Goal: Task Accomplishment & Management: Manage account settings

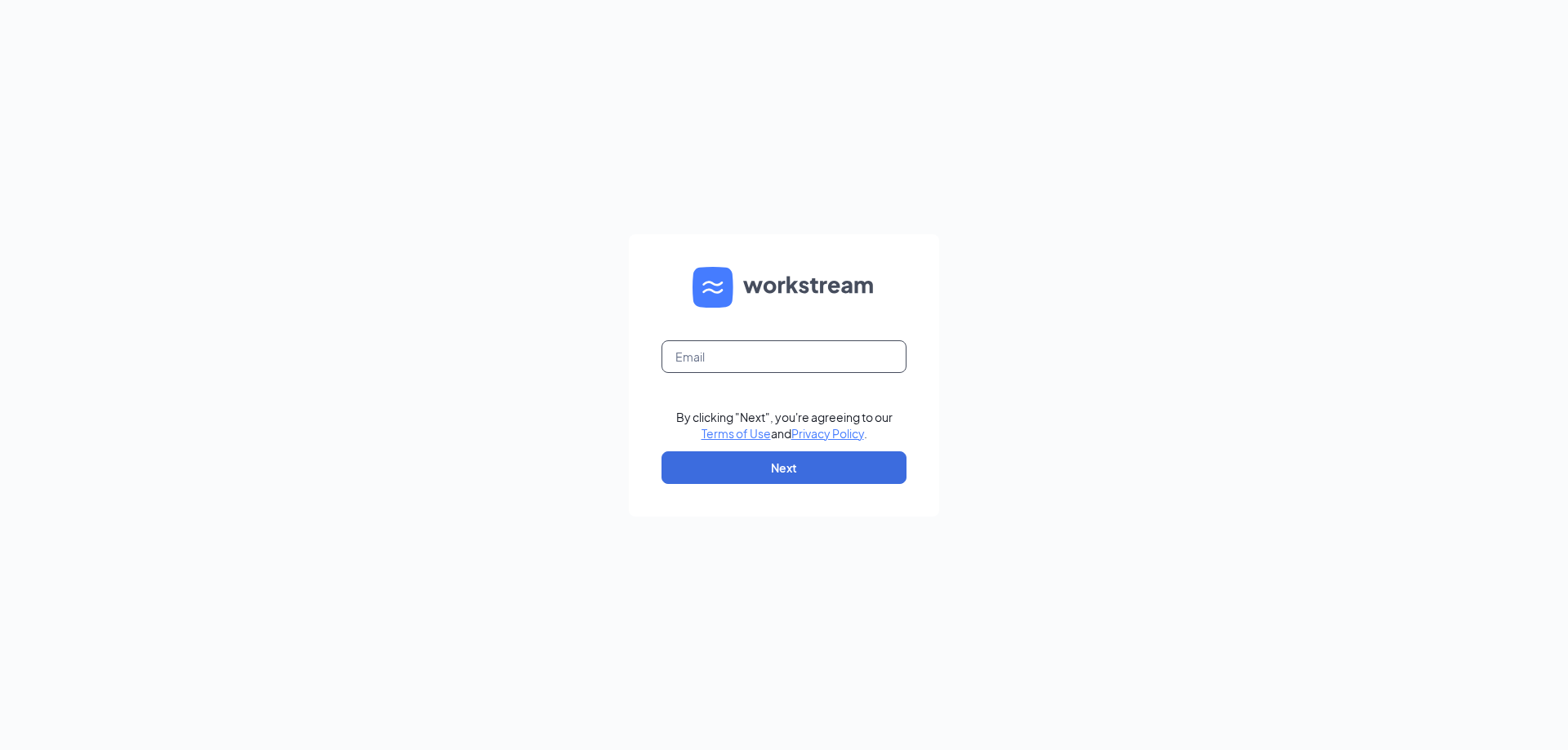
type input "mat@madonnainn.com"
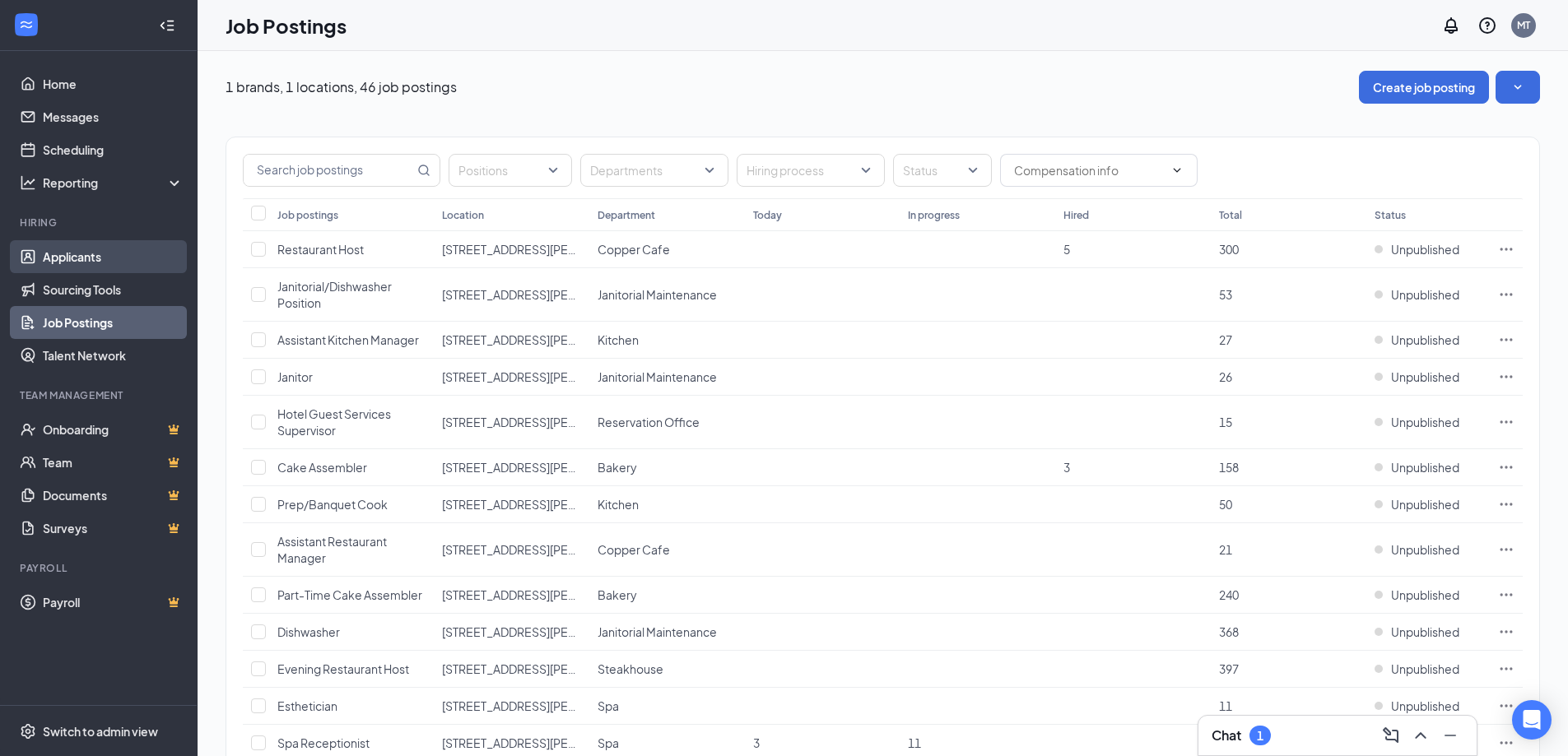
click at [85, 256] on link "Applicants" at bounding box center [113, 256] width 141 height 33
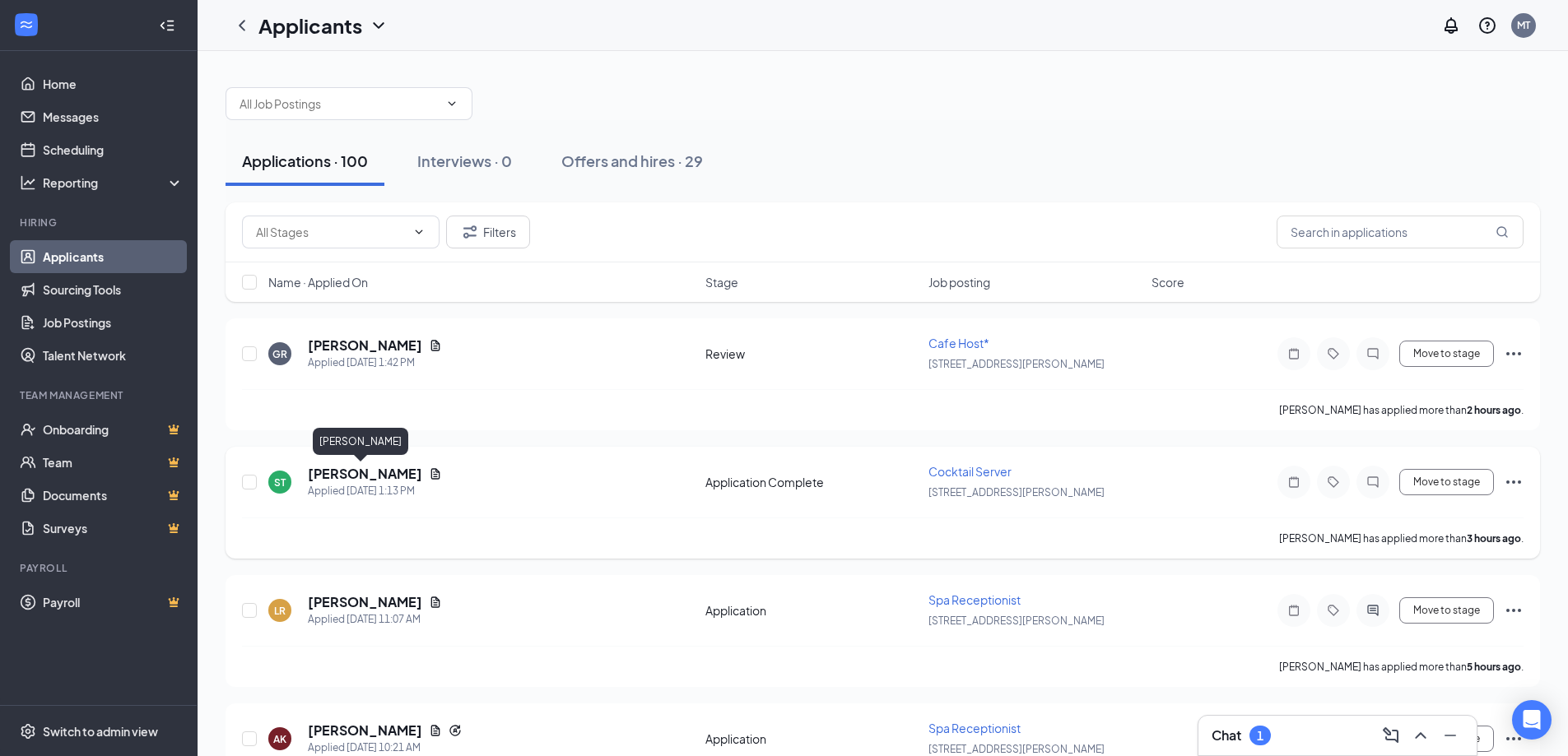
click at [375, 472] on h5 "[PERSON_NAME]" at bounding box center [365, 474] width 115 height 18
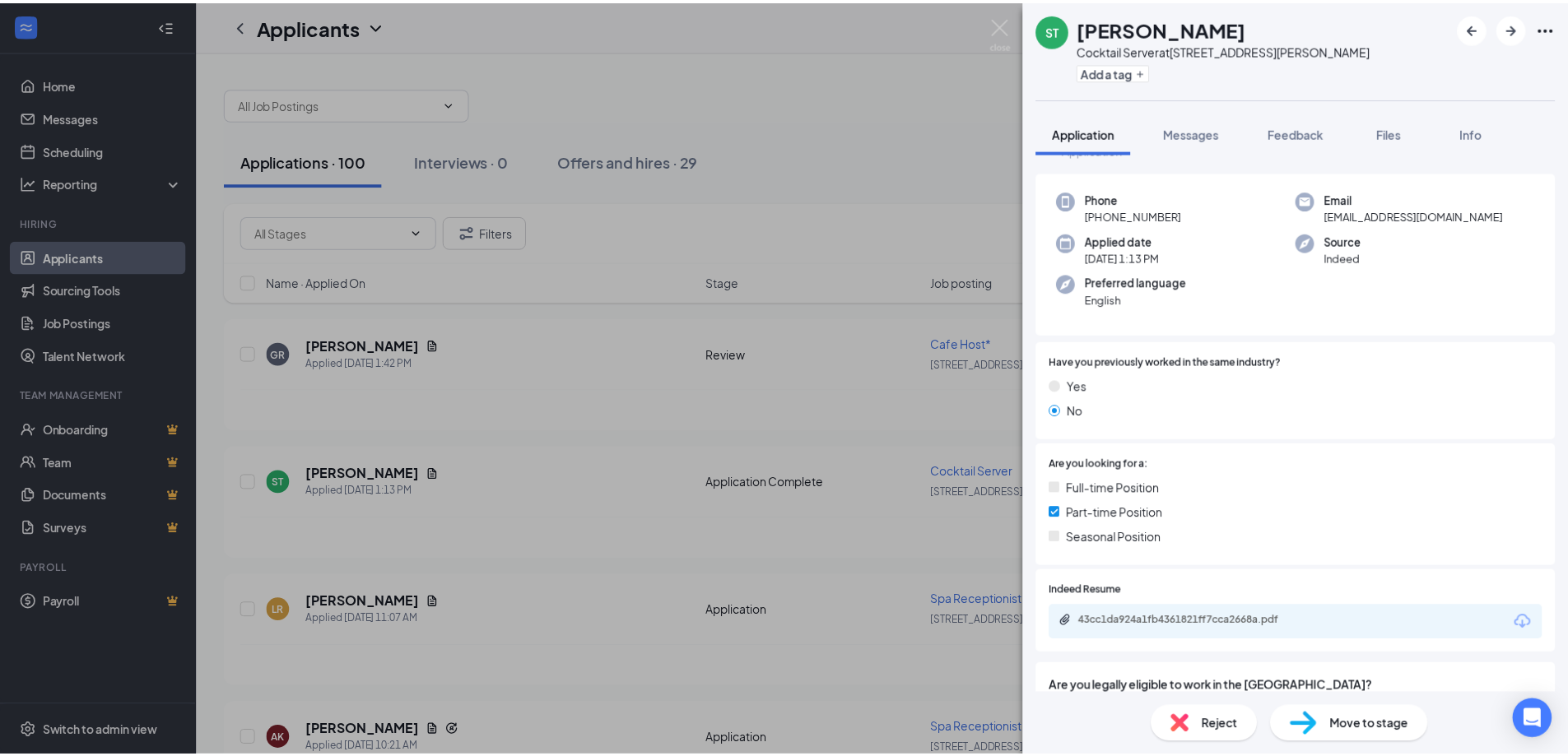
scroll to position [82, 0]
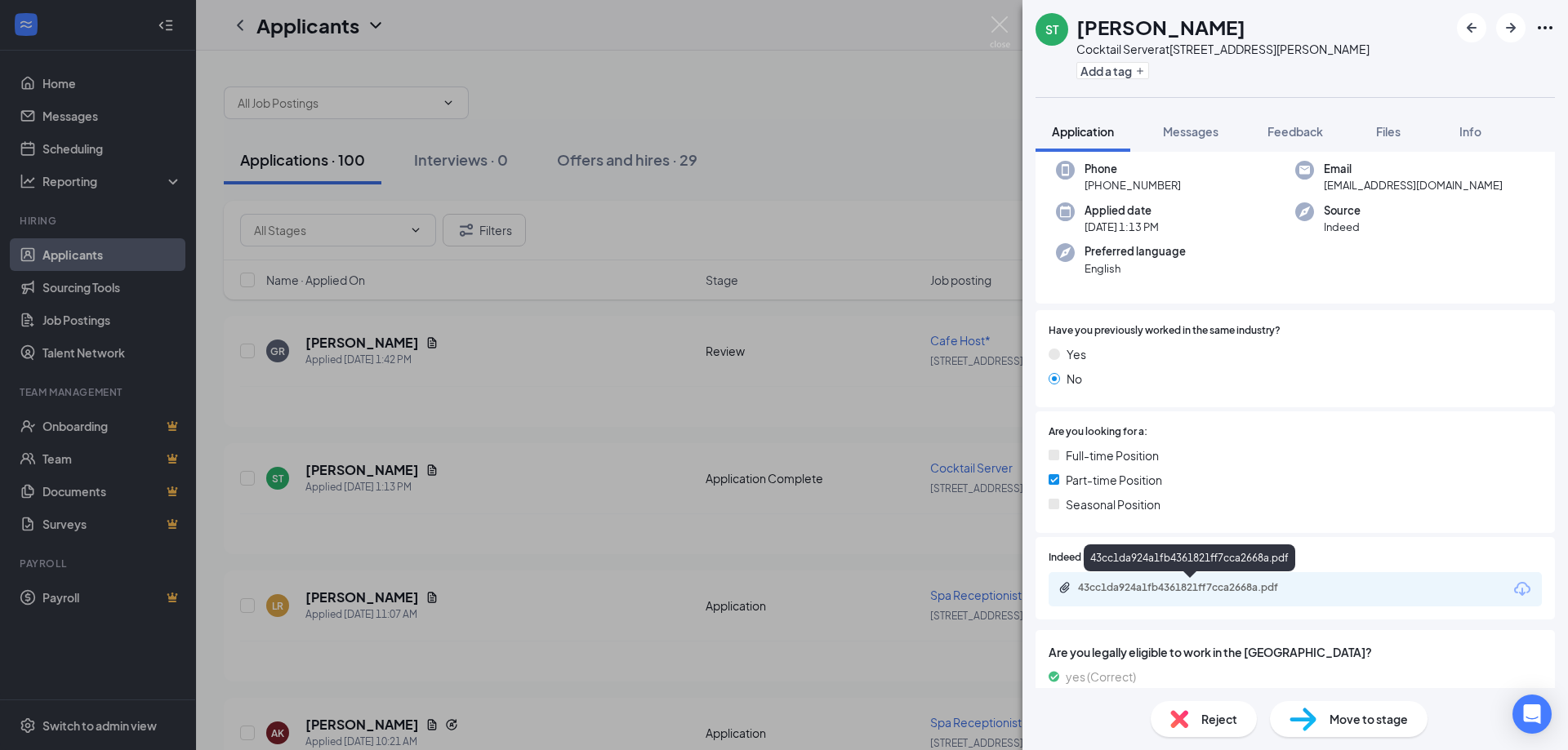
click at [1118, 590] on div "43cc1da924a1fb4361821ff7cca2668a.pdf" at bounding box center [1192, 587] width 229 height 13
click at [993, 27] on img at bounding box center [1000, 32] width 21 height 32
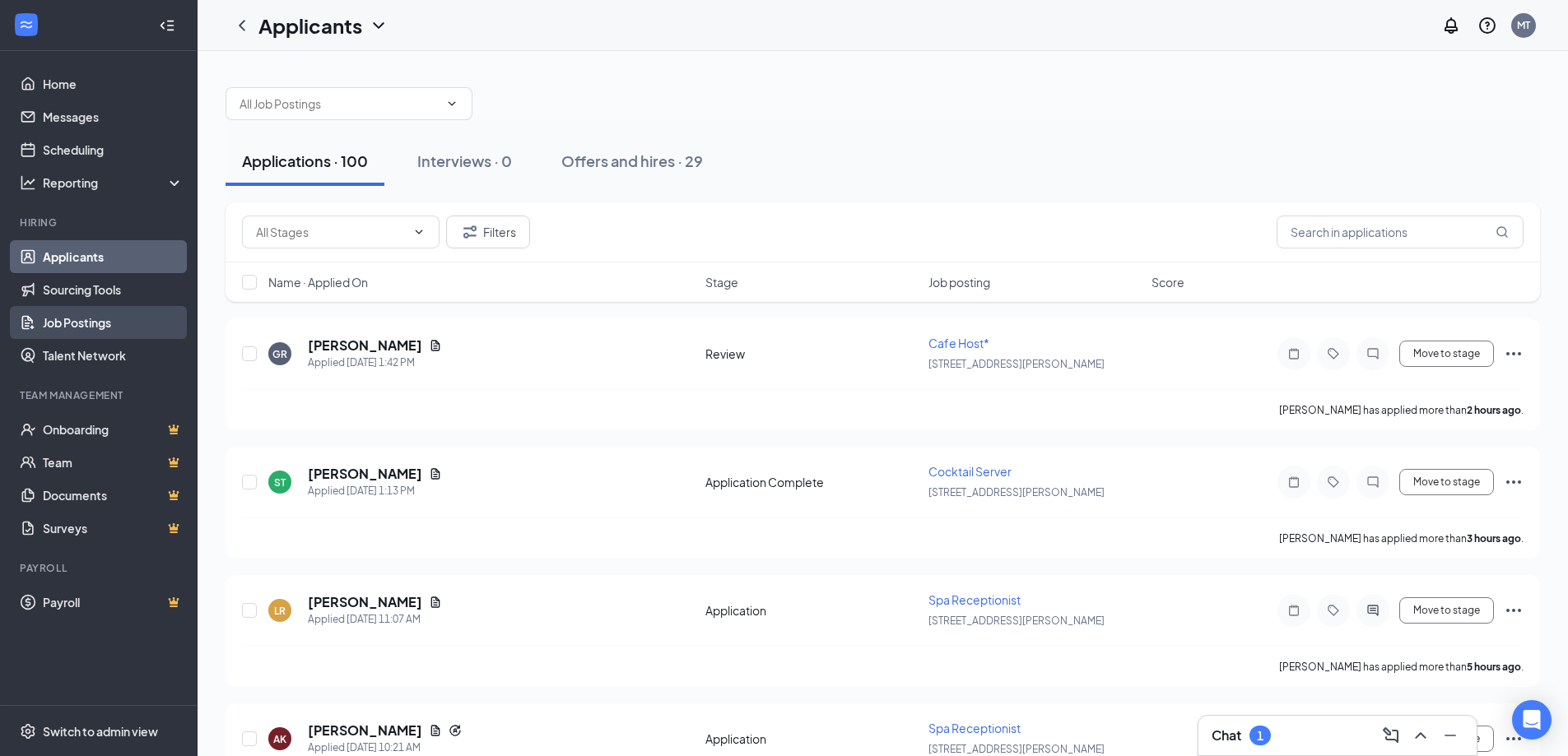
click at [80, 321] on link "Job Postings" at bounding box center [113, 323] width 141 height 33
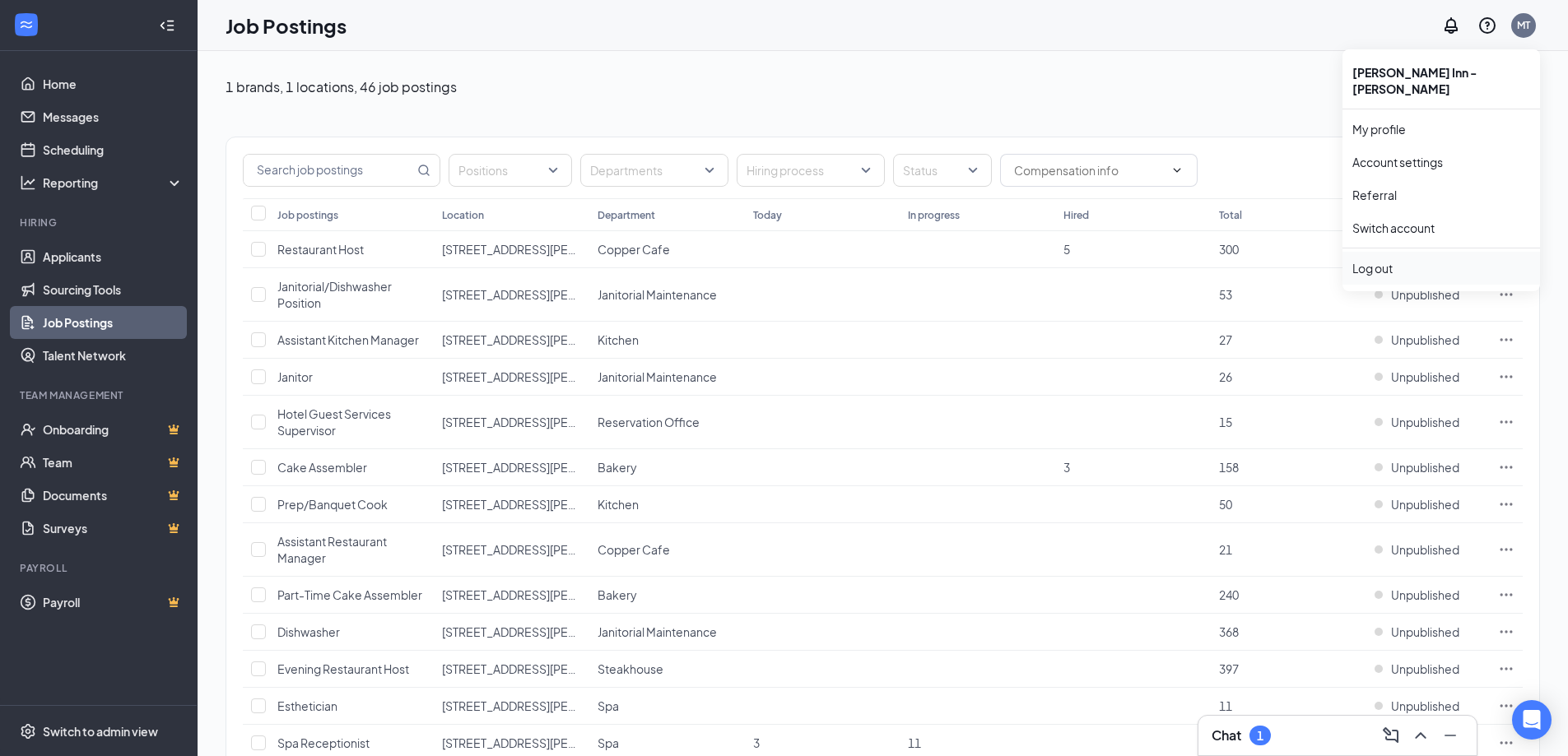
click at [1375, 260] on div "Log out" at bounding box center [1441, 268] width 178 height 16
